Goal: Navigation & Orientation: Go to known website

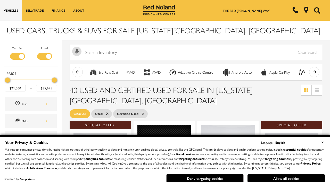
scroll to position [227, 0]
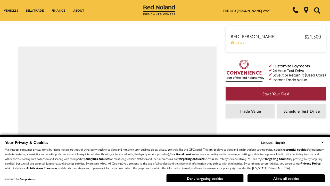
scroll to position [301, 0]
